Goal: Navigation & Orientation: Find specific page/section

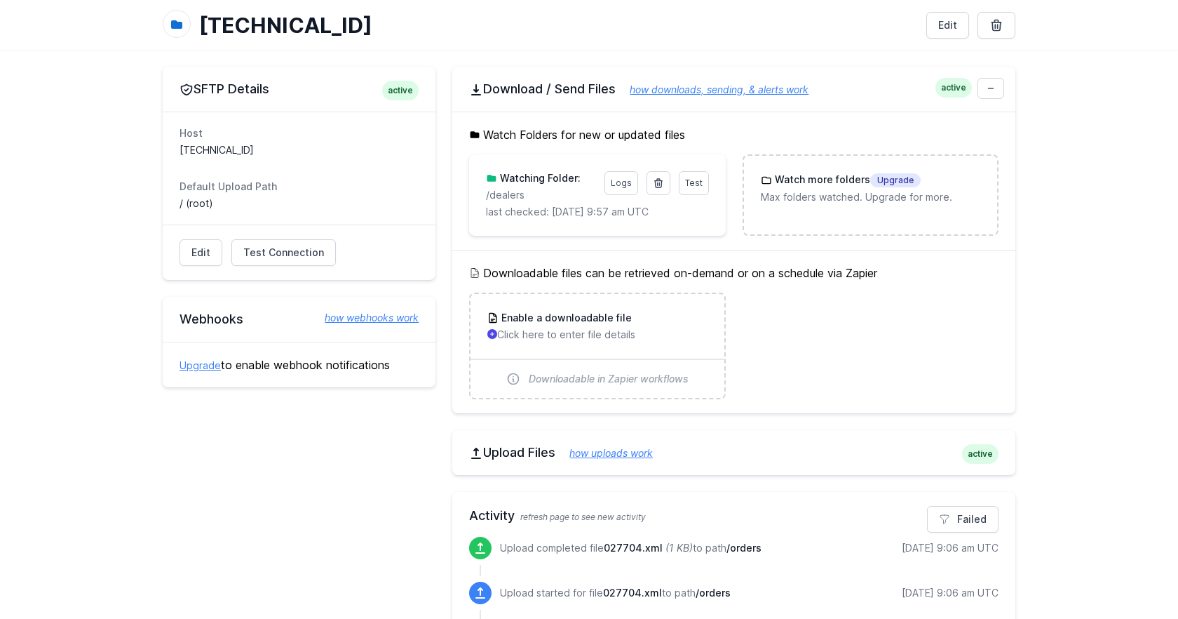
scroll to position [74, 0]
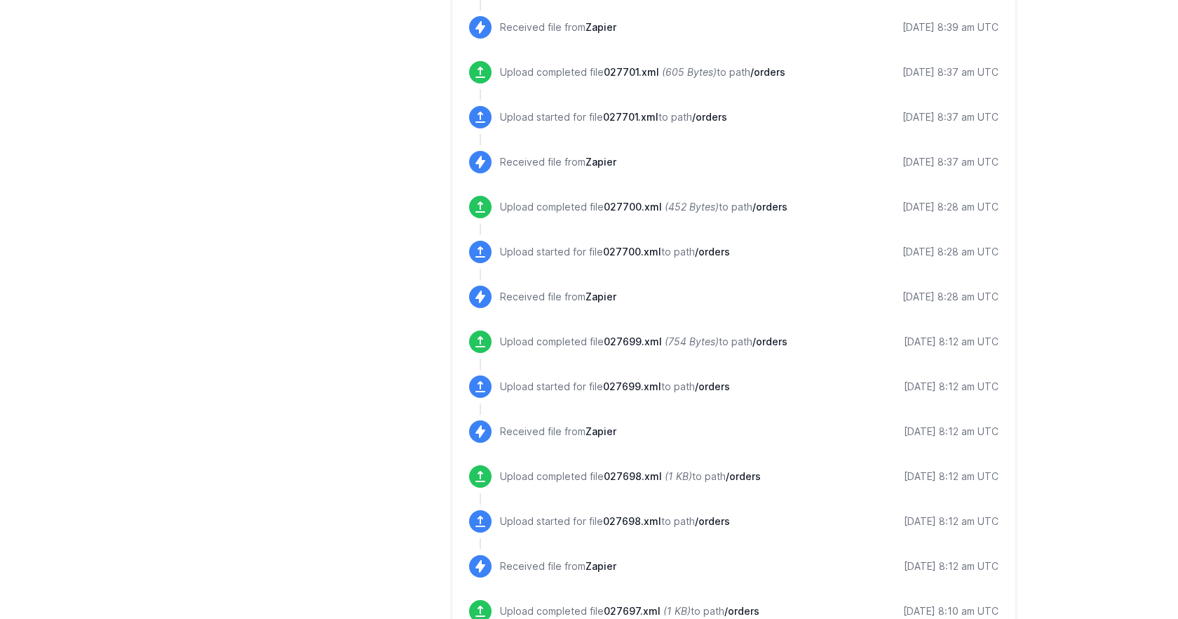
scroll to position [1390, 0]
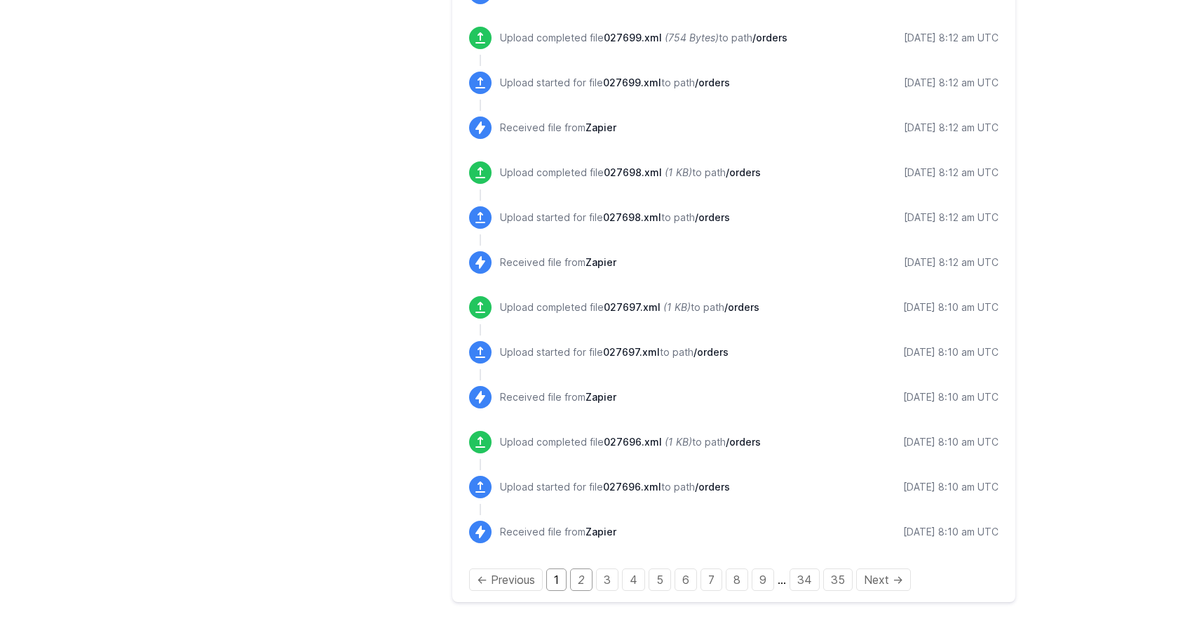
click at [560, 574] on link "1" at bounding box center [556, 579] width 20 height 22
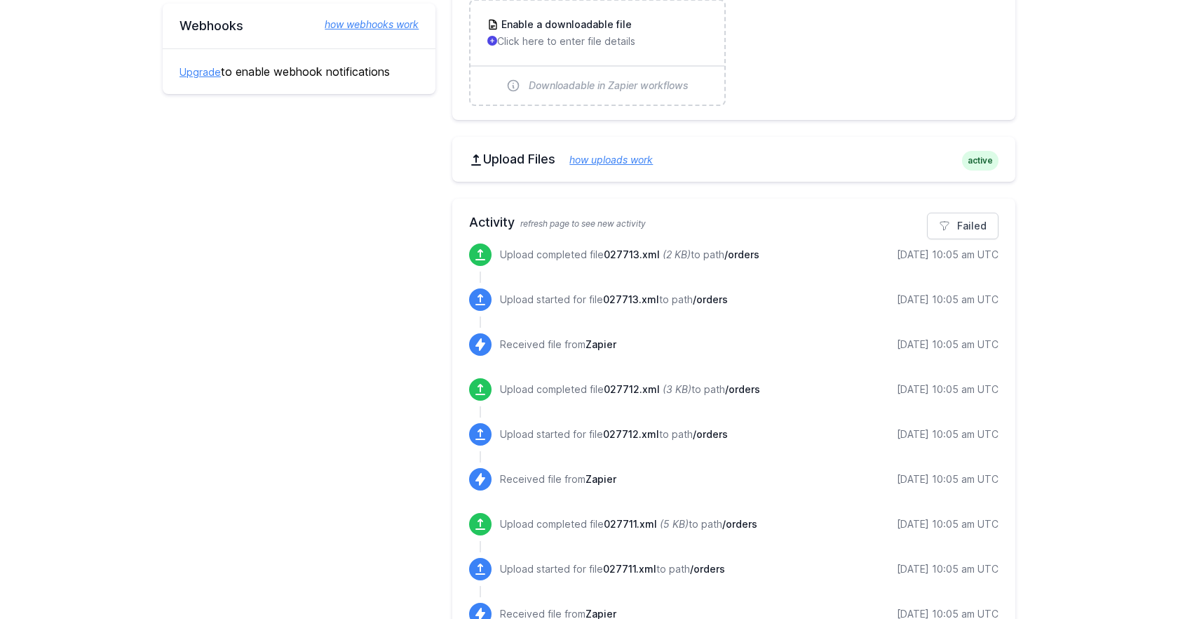
scroll to position [366, 0]
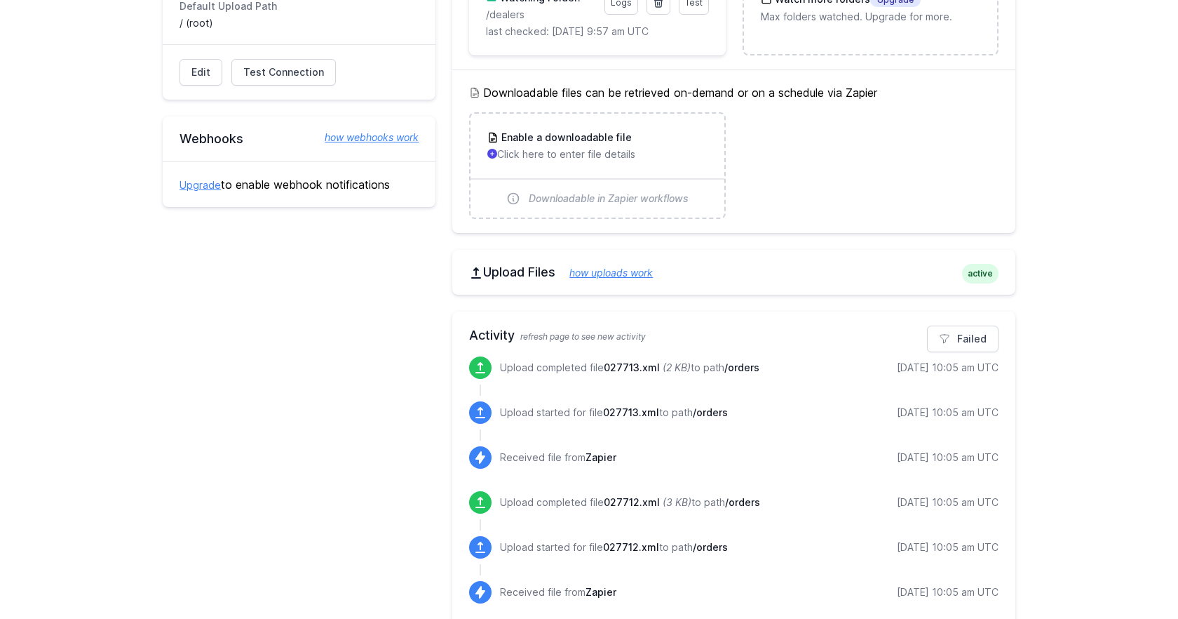
scroll to position [253, 0]
